Goal: Task Accomplishment & Management: Manage account settings

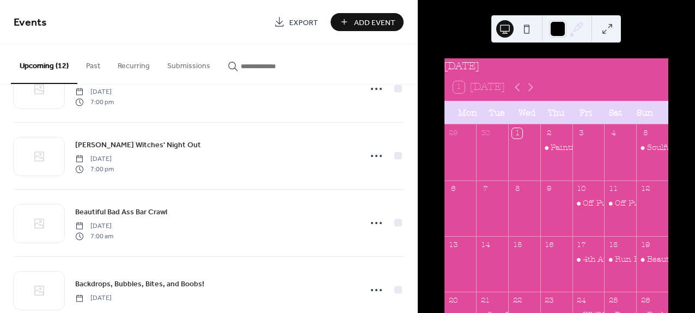
scroll to position [608, 0]
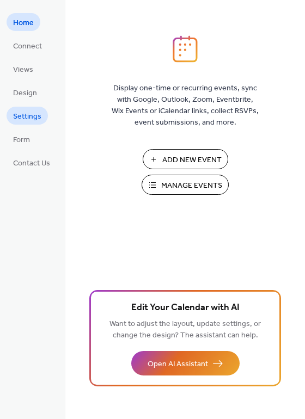
click at [26, 116] on span "Settings" at bounding box center [27, 116] width 28 height 11
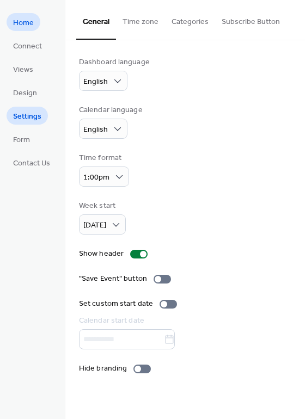
click at [29, 17] on span "Home" at bounding box center [23, 22] width 21 height 11
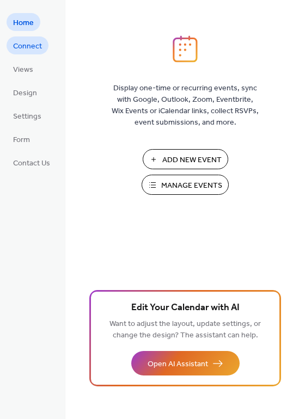
click at [24, 41] on span "Connect" at bounding box center [27, 46] width 29 height 11
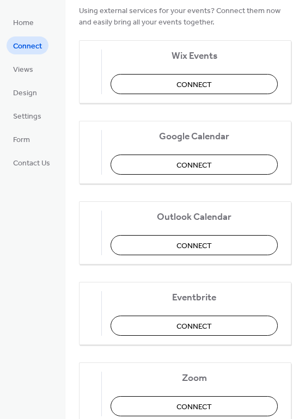
scroll to position [63, 0]
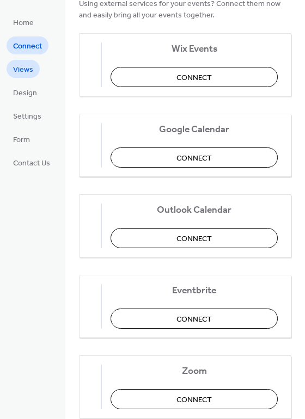
click at [22, 69] on span "Views" at bounding box center [23, 69] width 20 height 11
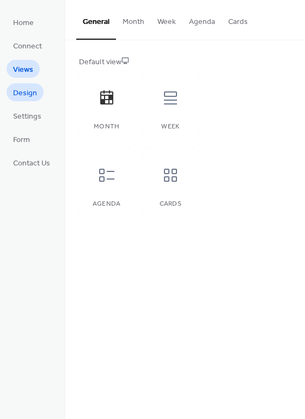
click at [23, 95] on span "Design" at bounding box center [25, 93] width 24 height 11
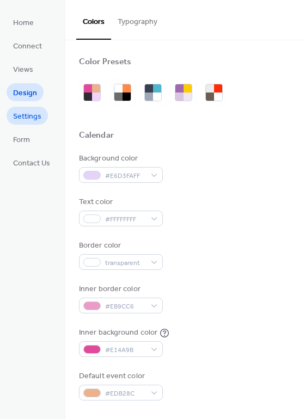
click at [21, 114] on span "Settings" at bounding box center [27, 116] width 28 height 11
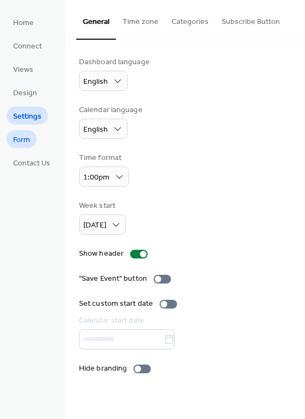
click at [18, 138] on span "Form" at bounding box center [21, 140] width 17 height 11
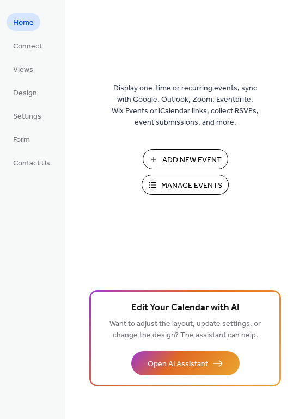
click at [164, 187] on span "Manage Events" at bounding box center [191, 185] width 61 height 11
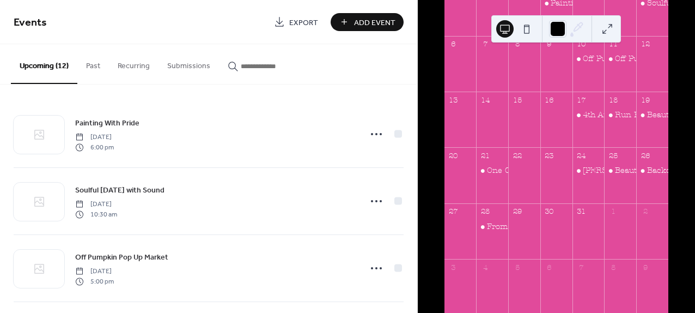
scroll to position [209, 0]
